Goal: Task Accomplishment & Management: Complete application form

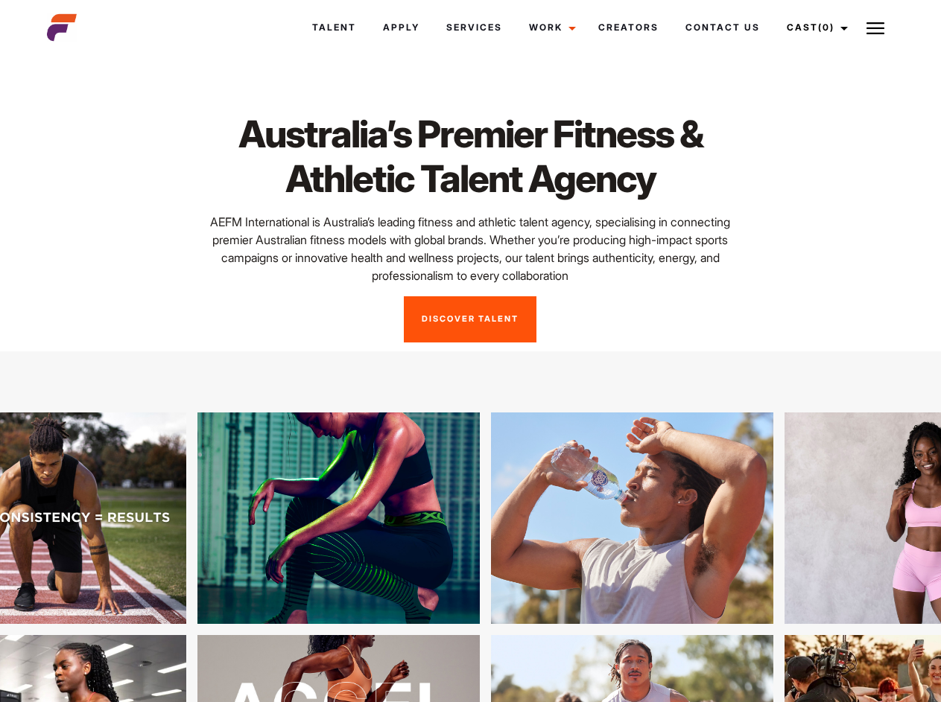
click at [813, 28] on link "Cast (0)" at bounding box center [814, 27] width 83 height 40
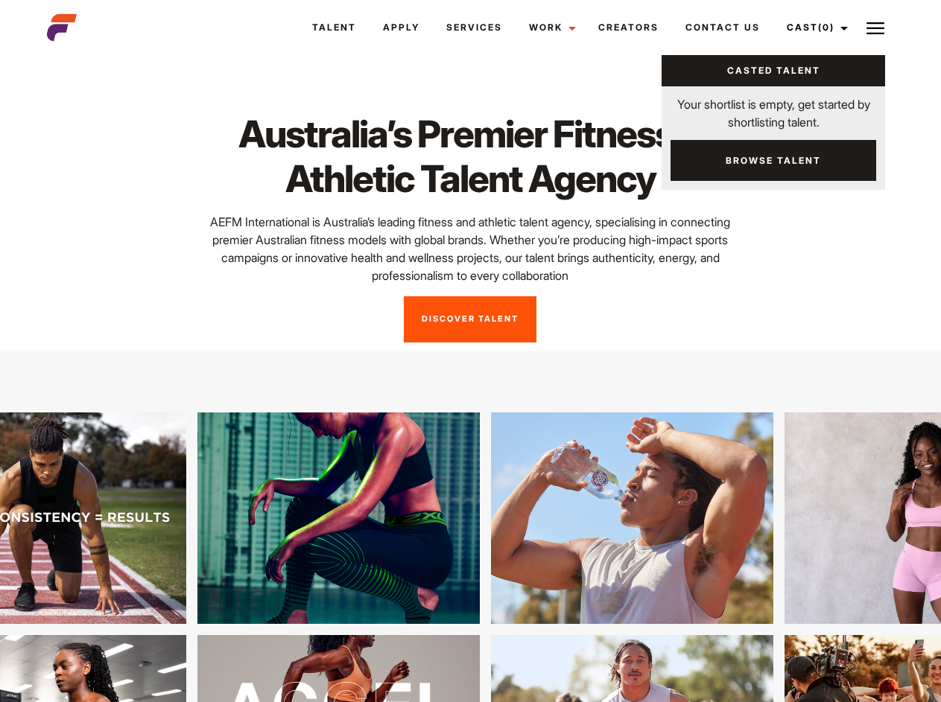
click at [875, 28] on img at bounding box center [875, 28] width 18 height 18
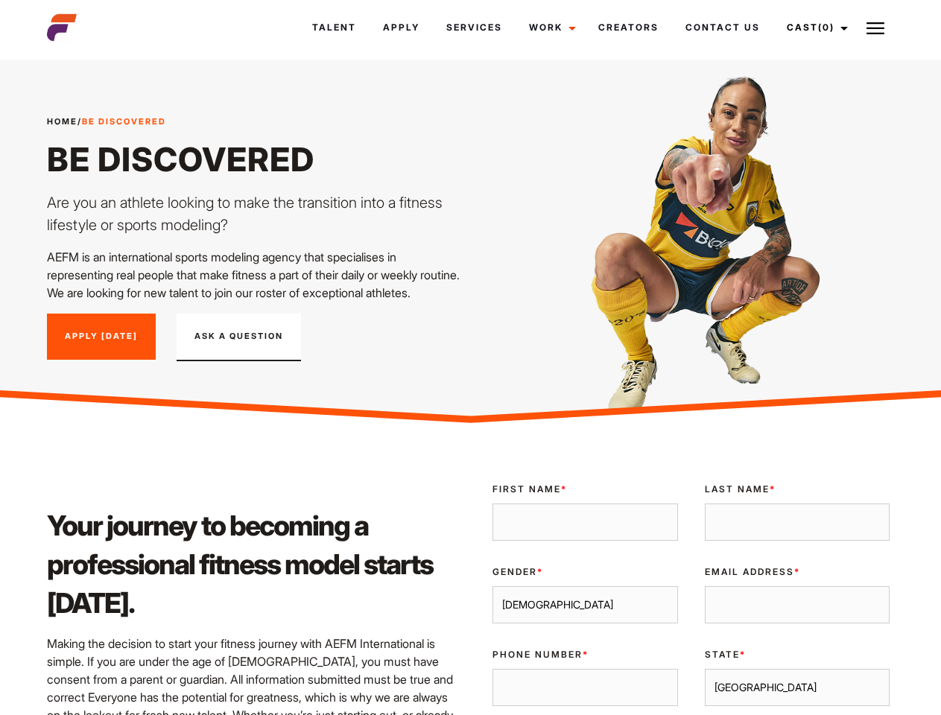
click at [813, 28] on link "Cast (0)" at bounding box center [814, 27] width 83 height 40
click at [875, 28] on img at bounding box center [875, 28] width 18 height 18
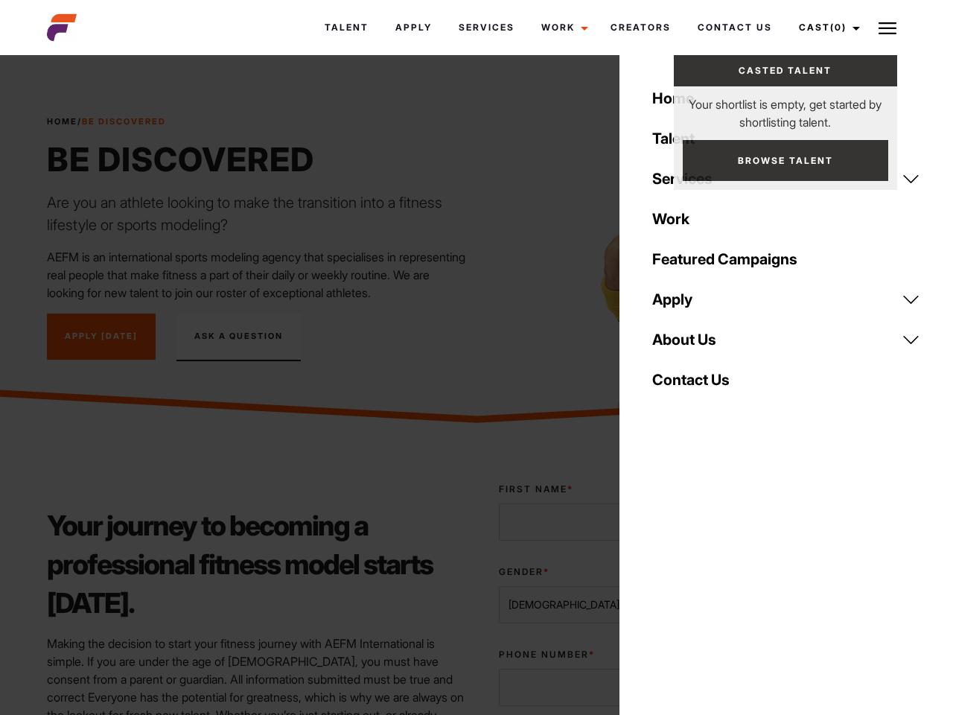
click at [690, 600] on div "Gender * Male Female" at bounding box center [593, 594] width 215 height 83
